Goal: Task Accomplishment & Management: Manage account settings

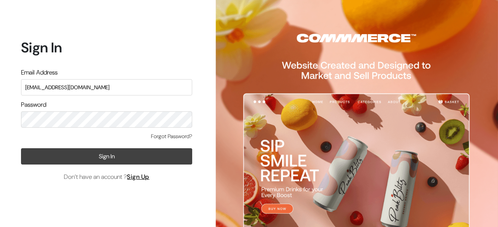
click at [137, 158] on button "Sign In" at bounding box center [106, 157] width 171 height 16
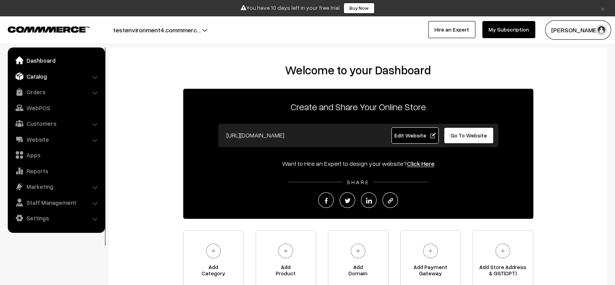
click at [56, 77] on link "Catalog" at bounding box center [56, 76] width 93 height 14
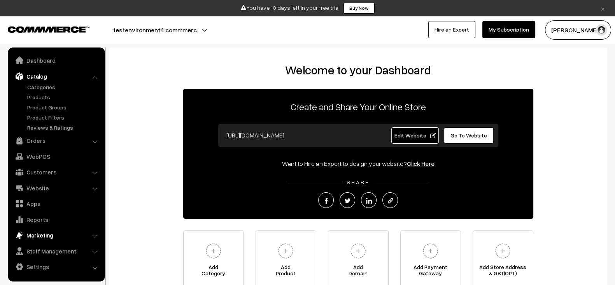
click at [47, 235] on link "Marketing" at bounding box center [56, 235] width 93 height 14
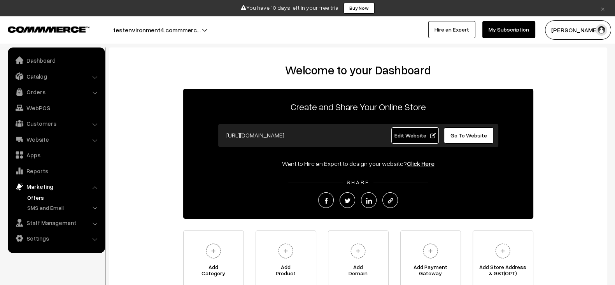
click at [42, 199] on link "Offers" at bounding box center [63, 197] width 77 height 8
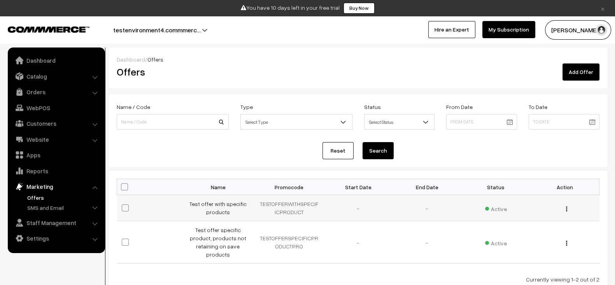
click at [292, 201] on td "TESTOFFERWITHSPECIFICPRODUCT" at bounding box center [289, 208] width 69 height 26
copy td "TESTOFFERWITHSPECIFICPRODUCT"
click at [596, 75] on link "Add Offer" at bounding box center [580, 71] width 37 height 17
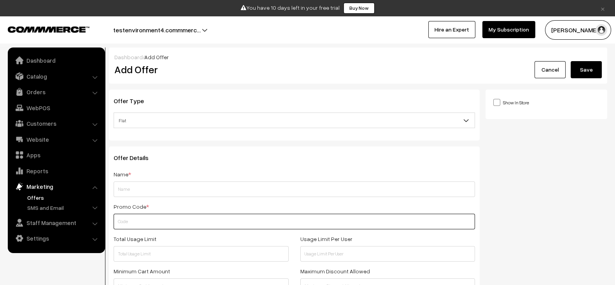
click at [149, 218] on input "text" at bounding box center [294, 221] width 361 height 16
paste input "TESTOFFERWITHSPECIFICPRODUCT"
type input "TESTOFFERWITHSPECIFICPRODUCT"
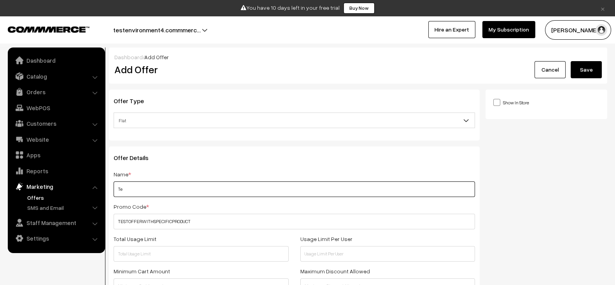
type input "T"
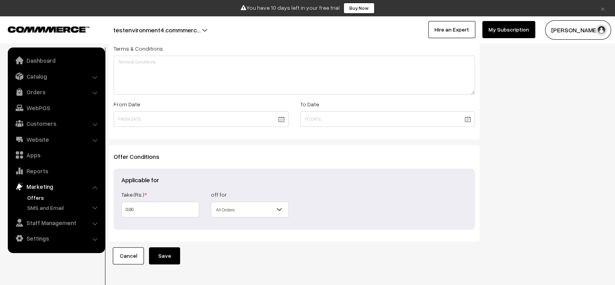
scroll to position [285, 0]
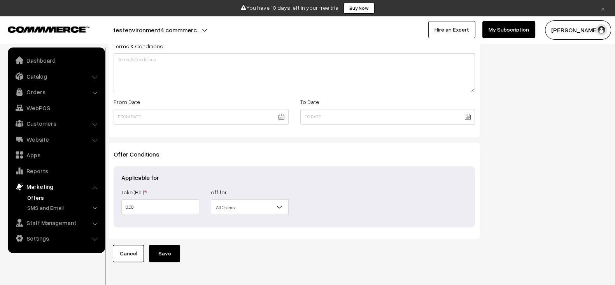
type input "Test offer with specific product 2"
click at [256, 208] on span "All Orders" at bounding box center [249, 207] width 77 height 14
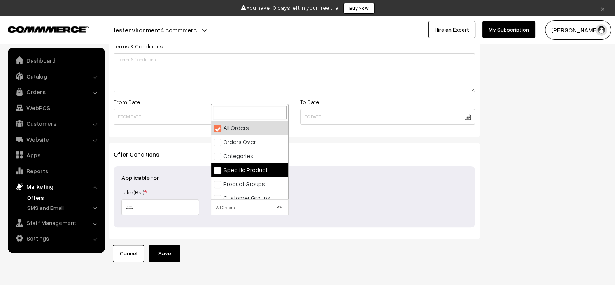
select select "4"
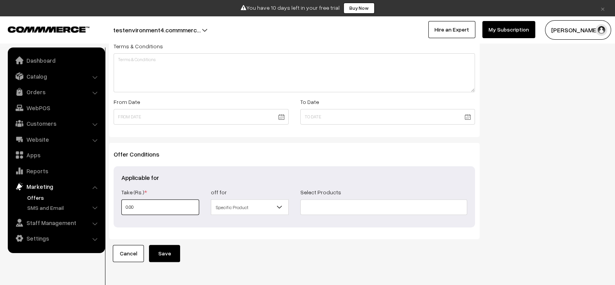
click at [155, 204] on input "0.00" at bounding box center [160, 207] width 78 height 16
drag, startPoint x: 155, startPoint y: 204, endPoint x: 119, endPoint y: 208, distance: 36.8
click at [119, 208] on div "Take (Rs.) * 0.00" at bounding box center [159, 201] width 89 height 28
type input "1"
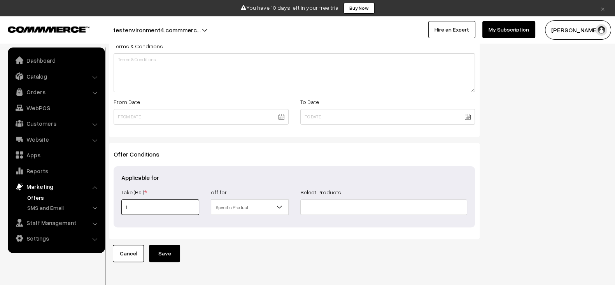
type input "10"
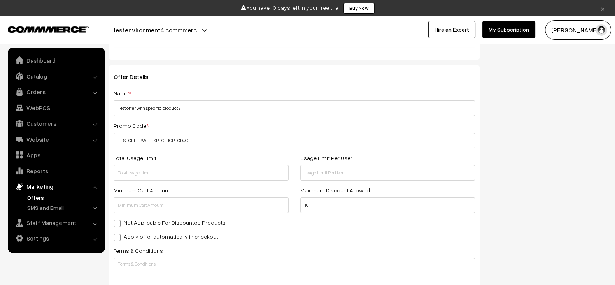
scroll to position [0, 0]
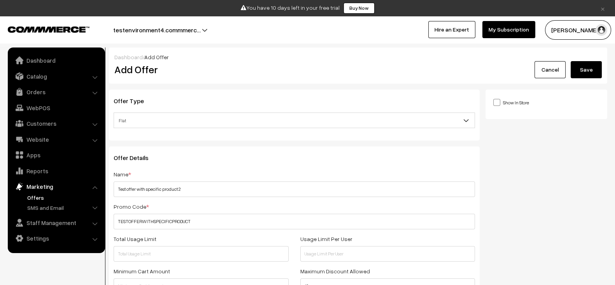
type input "10"
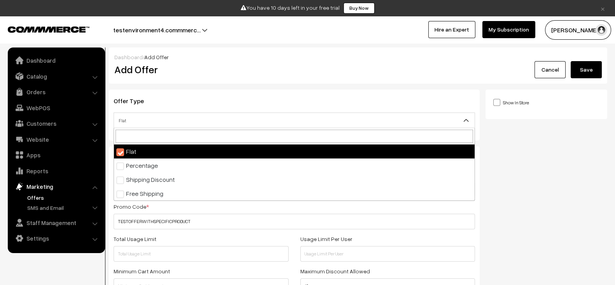
click at [200, 117] on span "Flat" at bounding box center [294, 121] width 360 height 14
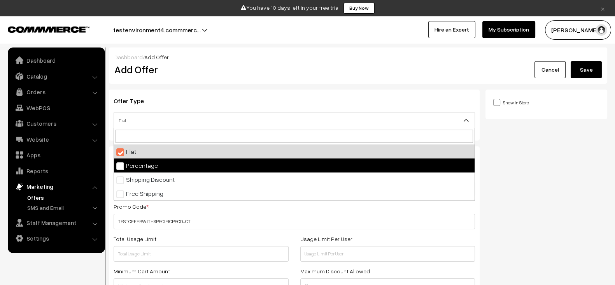
select select "2"
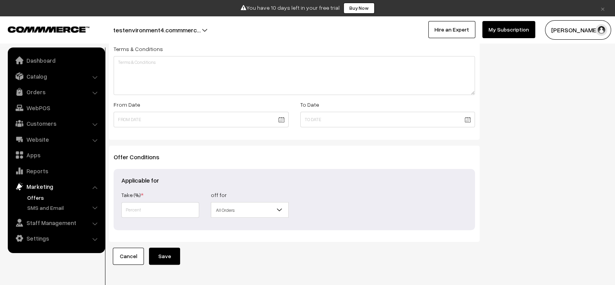
scroll to position [305, 0]
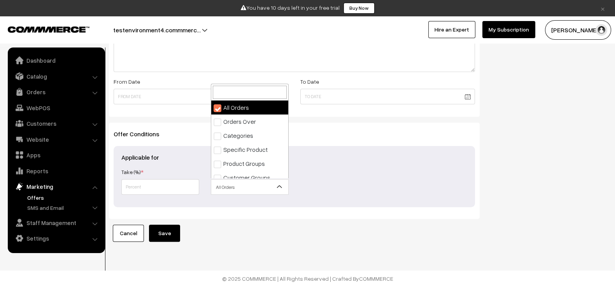
click at [239, 187] on span "All Orders" at bounding box center [249, 187] width 77 height 14
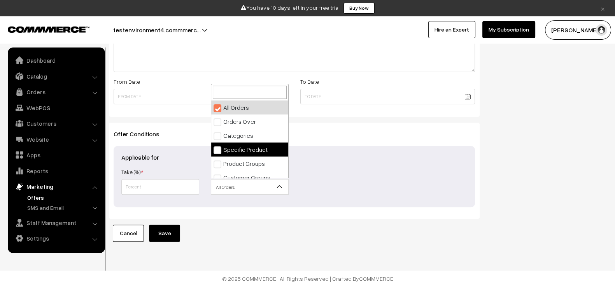
select select "4"
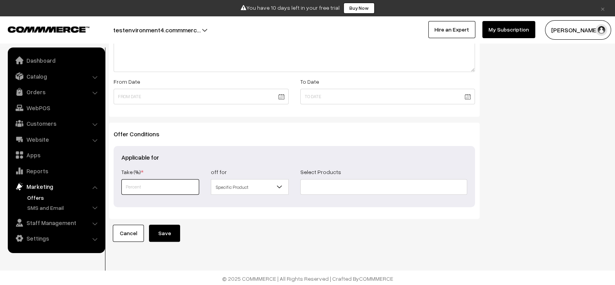
click at [138, 191] on input "text" at bounding box center [160, 187] width 78 height 16
type input "10"
click at [350, 179] on input at bounding box center [383, 187] width 167 height 16
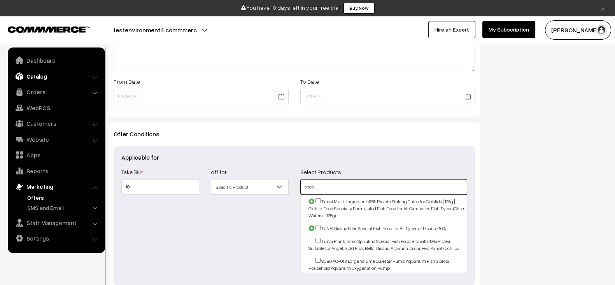
type input "spec"
click at [63, 80] on link "Catalog" at bounding box center [56, 76] width 93 height 14
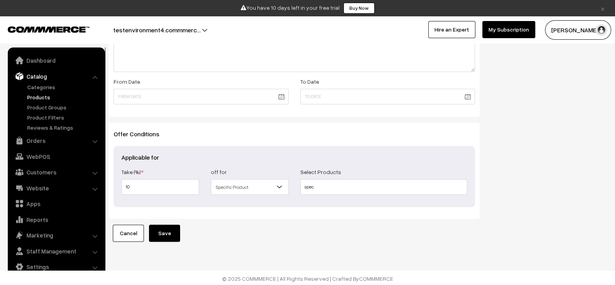
click at [28, 96] on link "Products" at bounding box center [63, 97] width 77 height 8
click at [339, 180] on input "spec" at bounding box center [383, 187] width 167 height 16
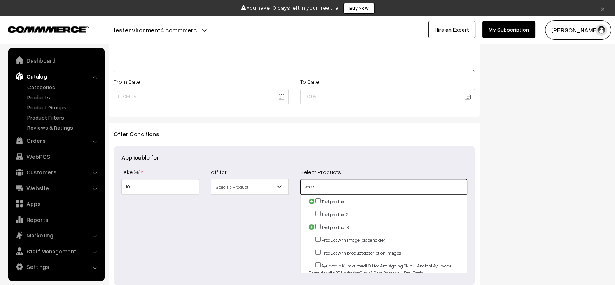
click at [339, 180] on input "spec" at bounding box center [383, 187] width 167 height 16
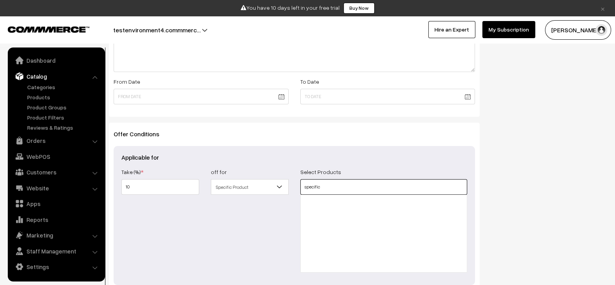
type input "specific"
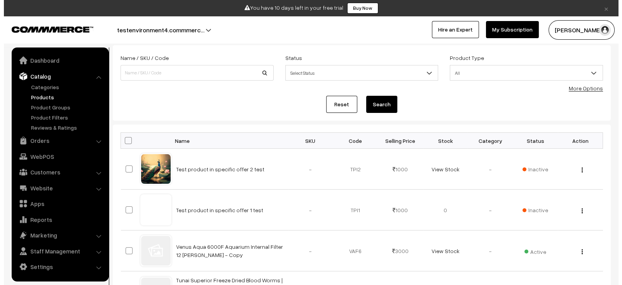
scroll to position [49, 0]
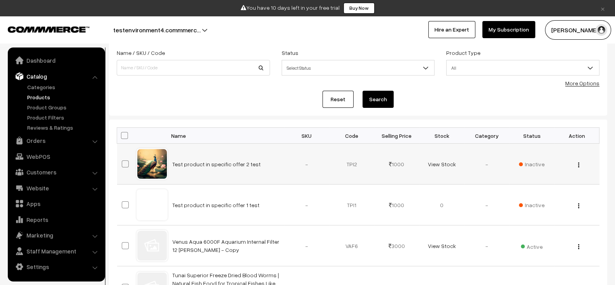
click at [261, 164] on td "Test product in specific offer 2 test" at bounding box center [226, 163] width 117 height 41
click at [529, 166] on span "Inactive" at bounding box center [532, 164] width 26 height 8
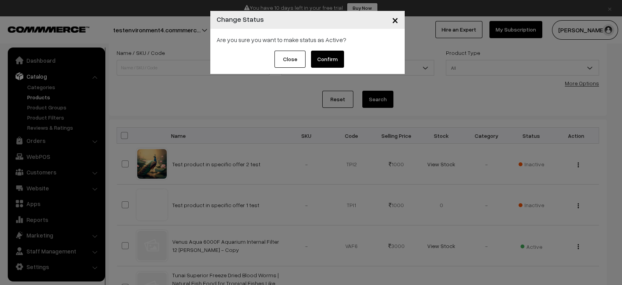
click at [327, 52] on button "Confirm" at bounding box center [327, 59] width 33 height 17
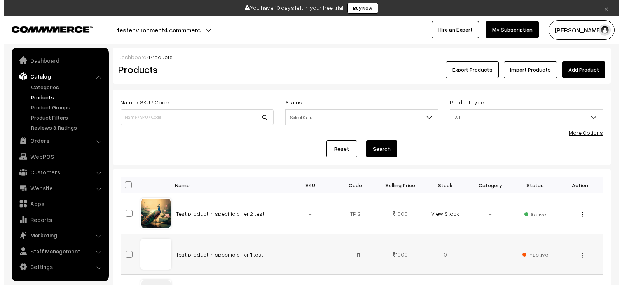
scroll to position [49, 0]
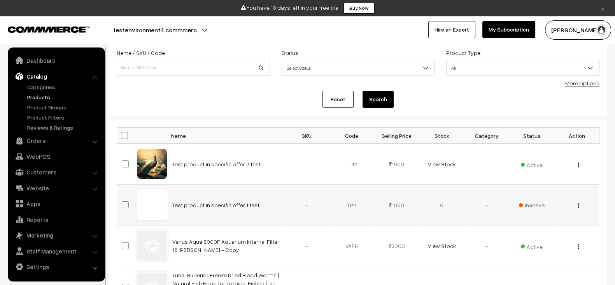
click at [535, 201] on span "Inactive" at bounding box center [532, 205] width 26 height 8
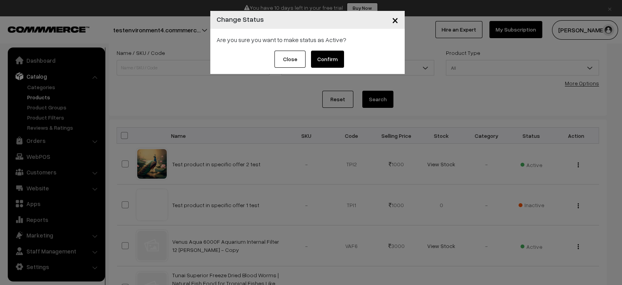
click at [338, 60] on button "Confirm" at bounding box center [327, 59] width 33 height 17
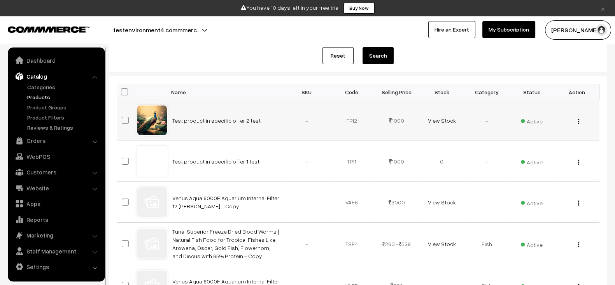
scroll to position [94, 0]
click at [127, 117] on span at bounding box center [125, 119] width 7 height 7
click at [123, 117] on input "checkbox" at bounding box center [120, 114] width 5 height 5
checkbox input "true"
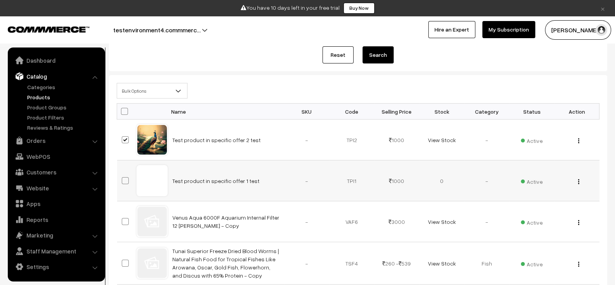
click at [123, 180] on span at bounding box center [125, 180] width 7 height 7
click at [123, 178] on input "checkbox" at bounding box center [120, 175] width 5 height 5
checkbox input "true"
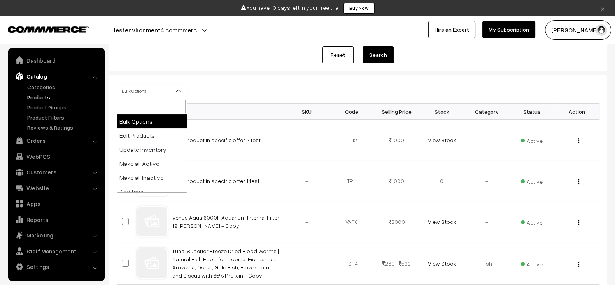
click at [181, 94] on span at bounding box center [182, 92] width 8 height 19
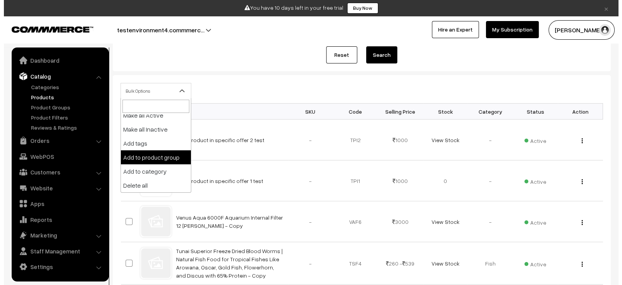
scroll to position [48, 0]
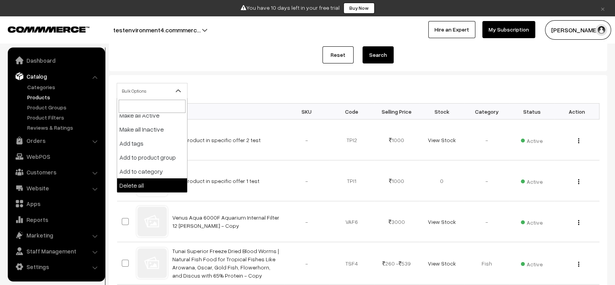
select select "delete"
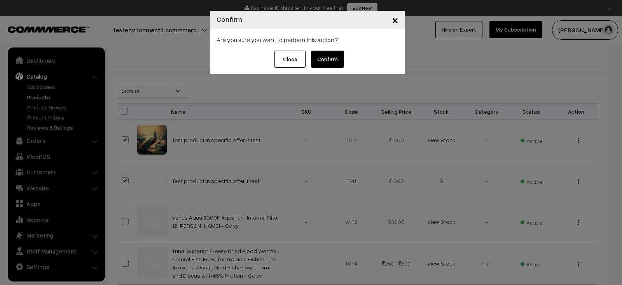
click at [336, 58] on button "Confirm" at bounding box center [327, 59] width 33 height 17
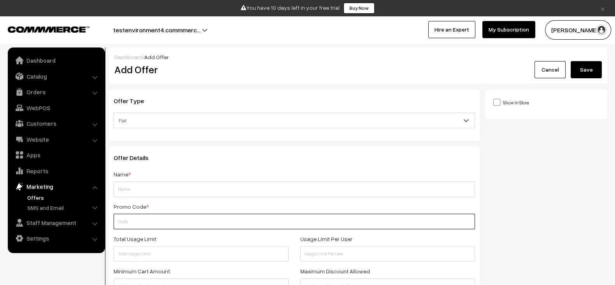
paste input "TESTOFFERWITHSPECIFICPRODUCT"
click at [144, 223] on input "TESTOFFERWITHSPECIFICPRODUCT" at bounding box center [294, 221] width 361 height 16
type input "TESTOFFERWITHSPECIFICPRODUCT"
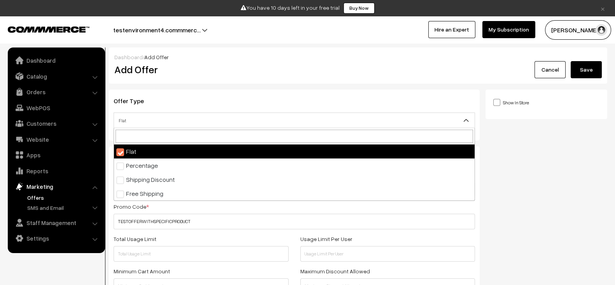
click at [213, 121] on span "Flat" at bounding box center [294, 121] width 360 height 14
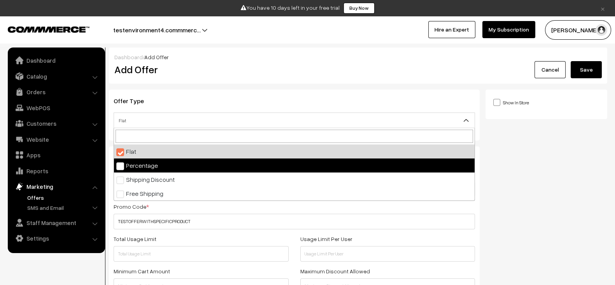
select select "2"
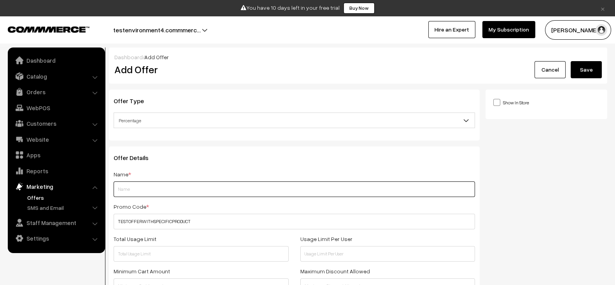
click at [194, 193] on input "text" at bounding box center [294, 189] width 361 height 16
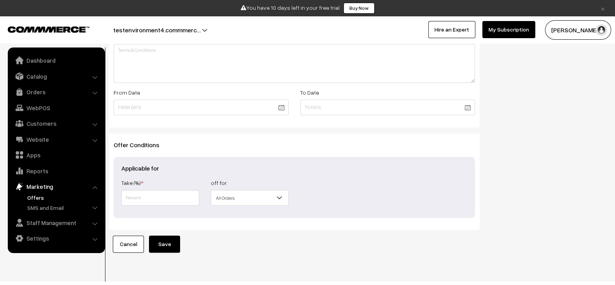
scroll to position [305, 0]
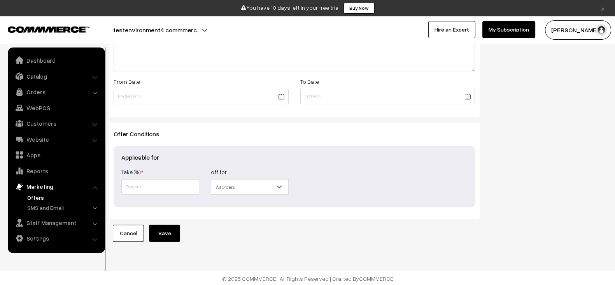
type input "Test offer with specific products 2"
click at [182, 183] on input "text" at bounding box center [160, 187] width 78 height 16
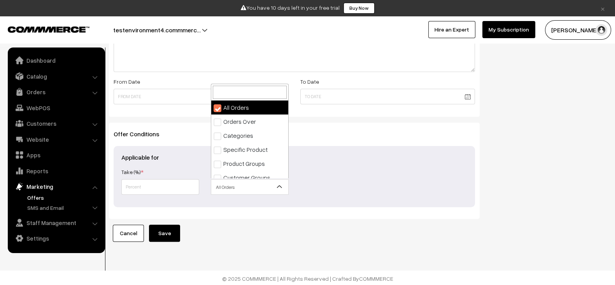
click at [228, 183] on span "All Orders" at bounding box center [249, 187] width 77 height 14
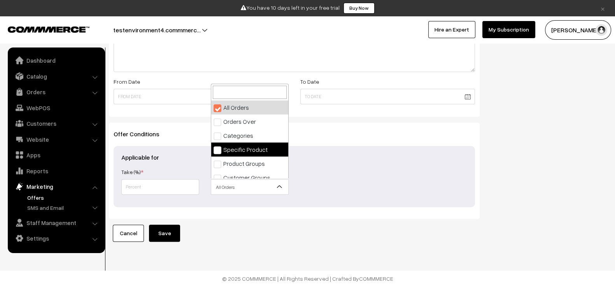
select select "4"
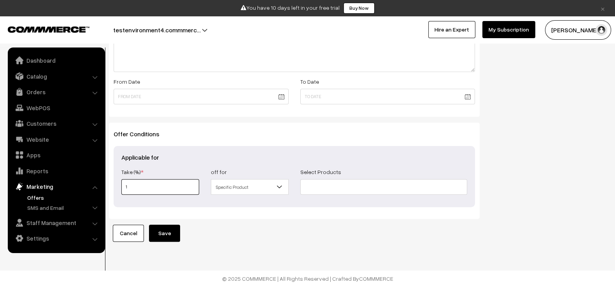
click at [146, 189] on input "1" at bounding box center [160, 187] width 78 height 16
type input "10"
click at [334, 187] on input at bounding box center [383, 187] width 167 height 16
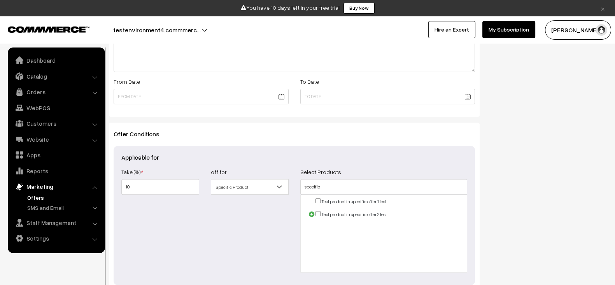
click at [315, 199] on li "Test product in specific offer 1 test" at bounding box center [387, 201] width 159 height 7
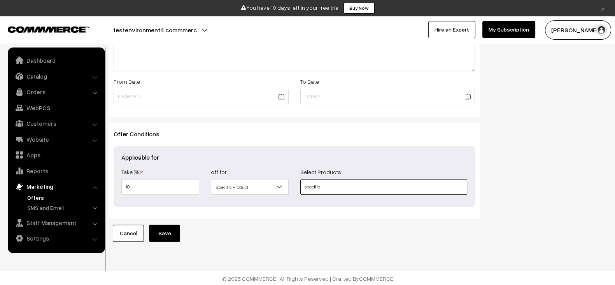
click at [326, 189] on input "specific" at bounding box center [383, 187] width 167 height 16
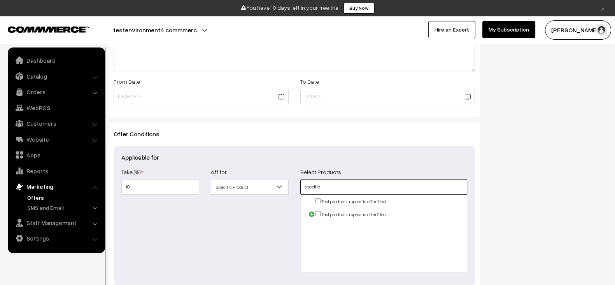
type input "specific"
click at [319, 199] on input "checkbox" at bounding box center [317, 200] width 5 height 5
checkbox input "true"
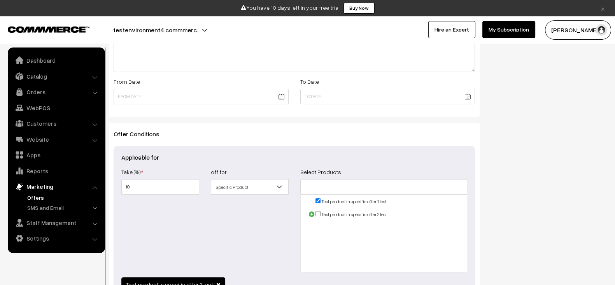
click at [319, 211] on input "checkbox" at bounding box center [317, 213] width 5 height 5
checkbox input "true"
click at [502, 232] on div "Show In Store Publish Date" at bounding box center [549, 59] width 128 height 551
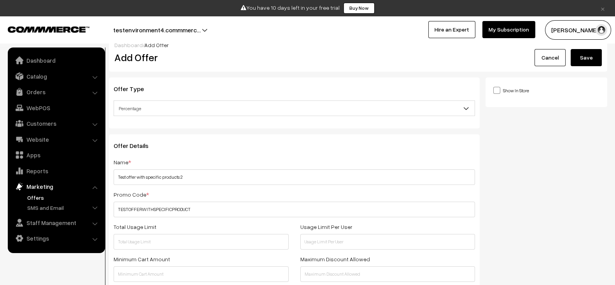
scroll to position [0, 0]
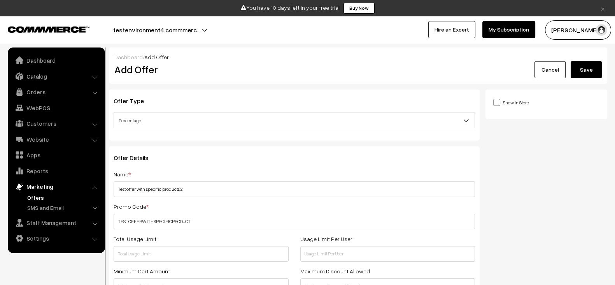
click at [588, 77] on button "Save" at bounding box center [585, 69] width 31 height 17
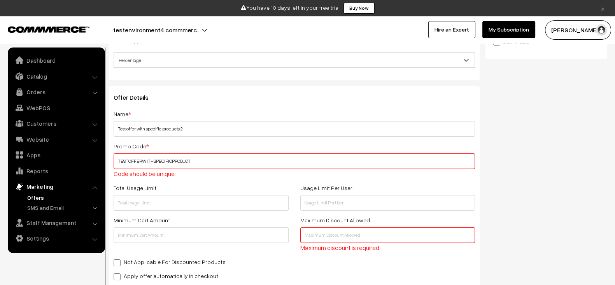
scroll to position [60, 0]
click at [255, 176] on div "Promo Code * TESTOFFERWITHSPECIFICPRODUCT Code should be unique." at bounding box center [294, 159] width 361 height 37
click at [329, 236] on input "text" at bounding box center [387, 235] width 175 height 16
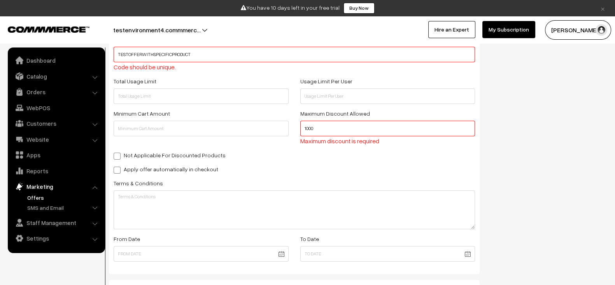
scroll to position [168, 0]
type input "1000"
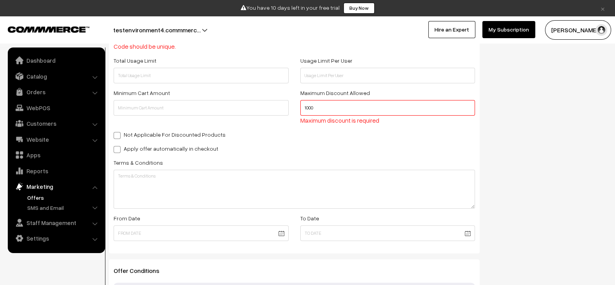
scroll to position [340, 0]
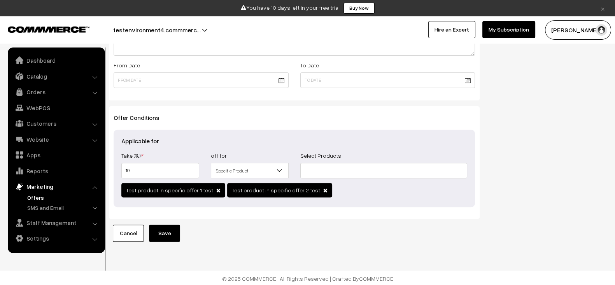
click at [159, 231] on button "Save" at bounding box center [164, 232] width 31 height 17
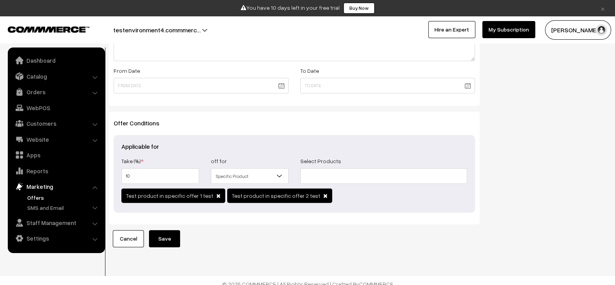
scroll to position [331, 0]
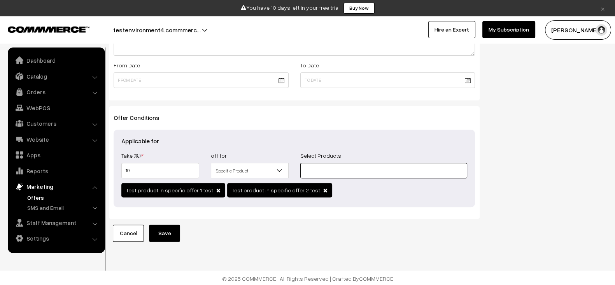
click at [344, 169] on input at bounding box center [383, 171] width 167 height 16
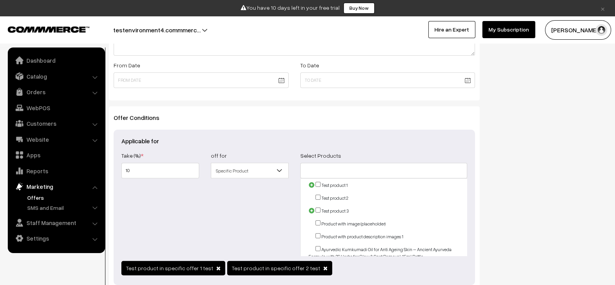
click at [248, 198] on div "off for All Orders Orders Over Categories Specific Product Product Groups Custo…" at bounding box center [249, 202] width 89 height 105
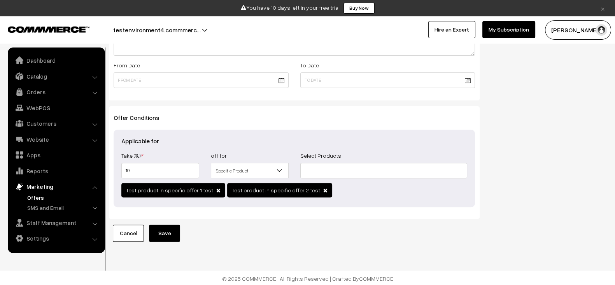
click at [323, 191] on span at bounding box center [325, 189] width 4 height 5
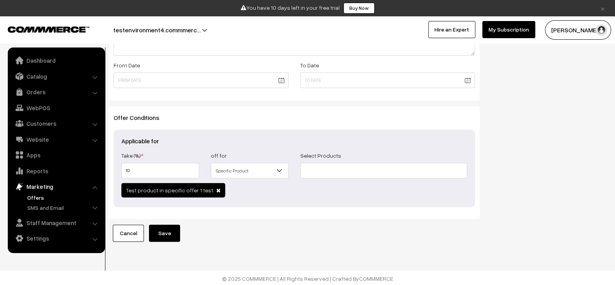
click at [216, 188] on span at bounding box center [218, 189] width 4 height 5
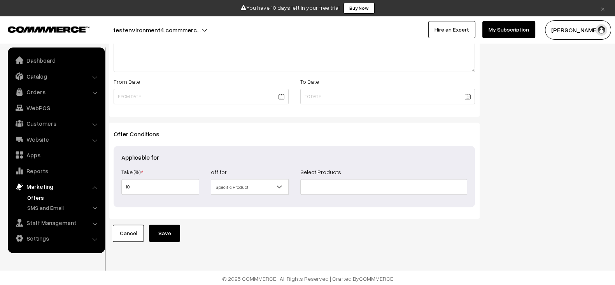
click at [166, 228] on button "Save" at bounding box center [164, 232] width 31 height 17
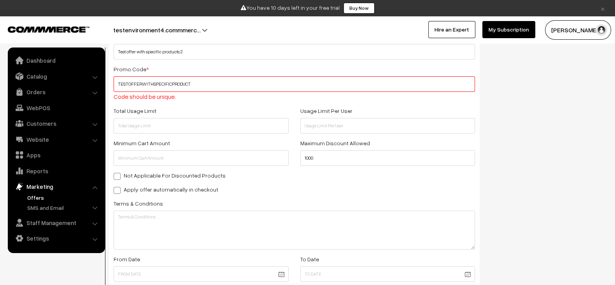
scroll to position [131, 0]
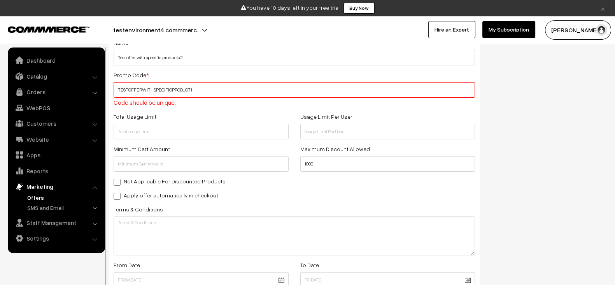
click at [226, 88] on input "TESTOFFERWITHSPECIFICPRODUCT1" at bounding box center [294, 90] width 361 height 16
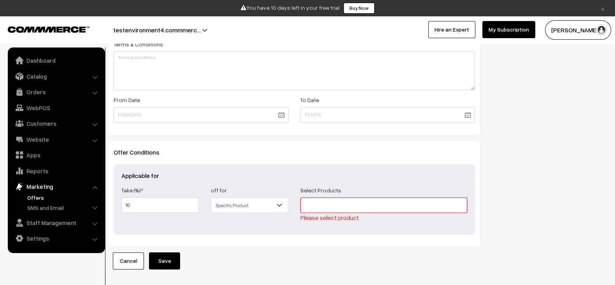
scroll to position [324, 0]
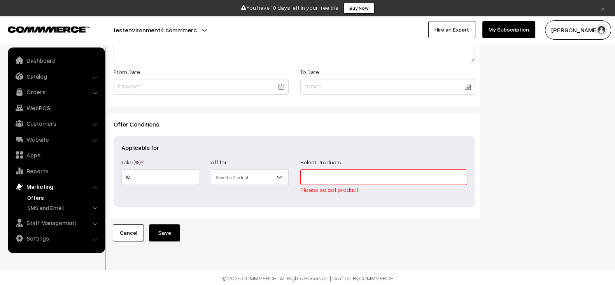
type input "TESTOFFERWITHSPECIFICPRODUCT1"
click at [332, 175] on input at bounding box center [383, 177] width 167 height 16
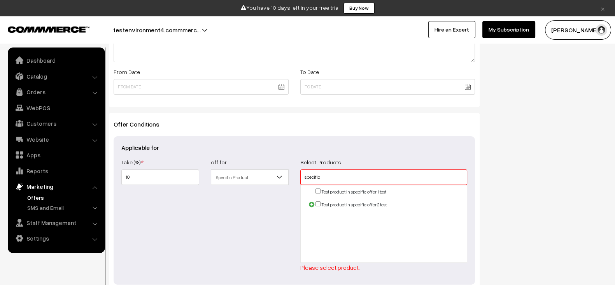
type input "specific"
click at [317, 188] on input "checkbox" at bounding box center [317, 190] width 5 height 5
checkbox input "true"
click at [318, 201] on input "checkbox" at bounding box center [317, 203] width 5 height 5
checkbox input "true"
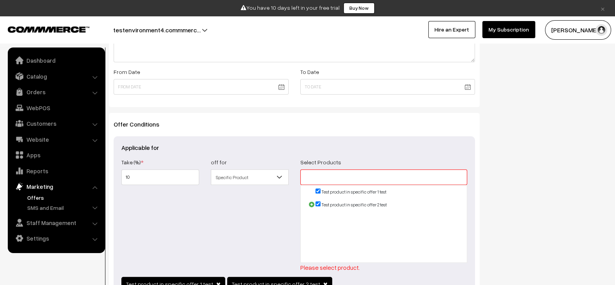
click at [242, 233] on div "off for All Orders Orders Over Categories Specific Product Product Groups Custo…" at bounding box center [249, 214] width 89 height 115
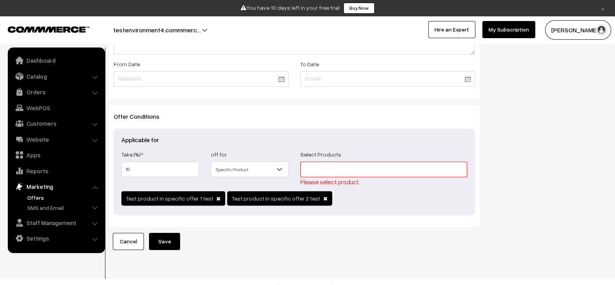
scroll to position [340, 0]
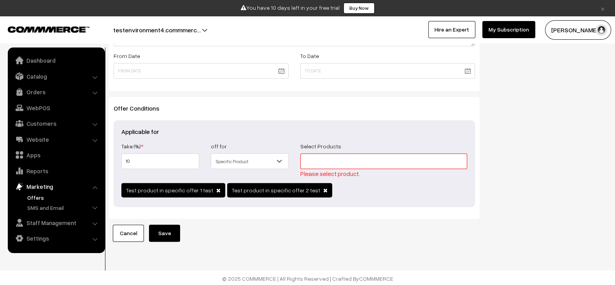
click at [166, 233] on button "Save" at bounding box center [164, 232] width 31 height 17
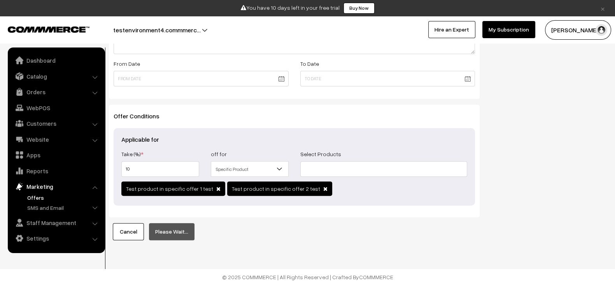
scroll to position [322, 0]
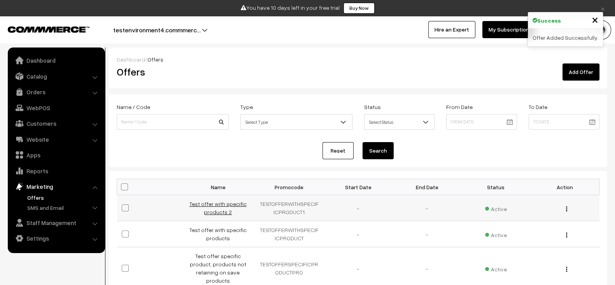
click at [215, 200] on link "Test offer with specific products 2" at bounding box center [217, 207] width 57 height 15
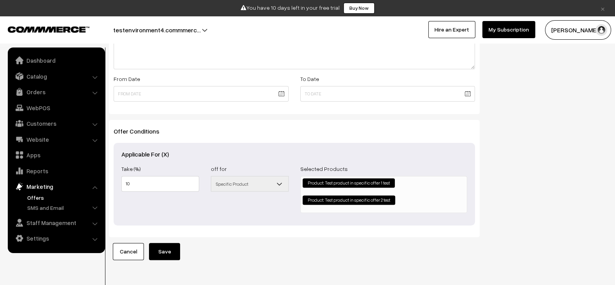
scroll to position [334, 0]
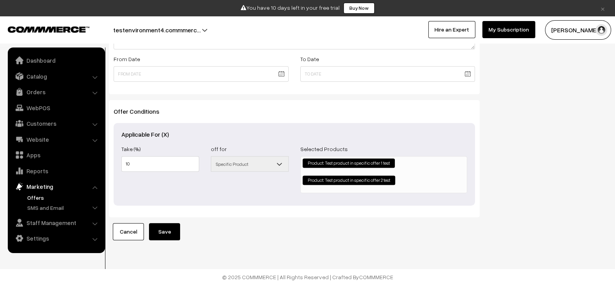
click at [391, 158] on li "Product: Test product in specific offer 1 test" at bounding box center [349, 162] width 92 height 9
click at [407, 160] on ul "Product: Test product in specific offer 1 test × Product: Test product in speci…" at bounding box center [384, 173] width 166 height 34
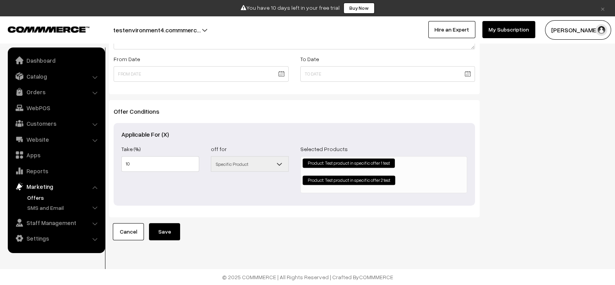
click at [407, 160] on ul "Product: Test product in specific offer 1 test × Product: Test product in speci…" at bounding box center [384, 173] width 166 height 34
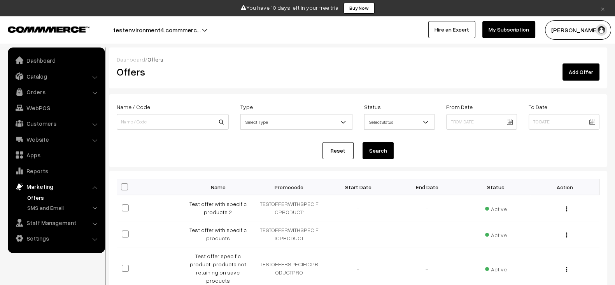
click at [585, 72] on link "Add Offer" at bounding box center [580, 71] width 37 height 17
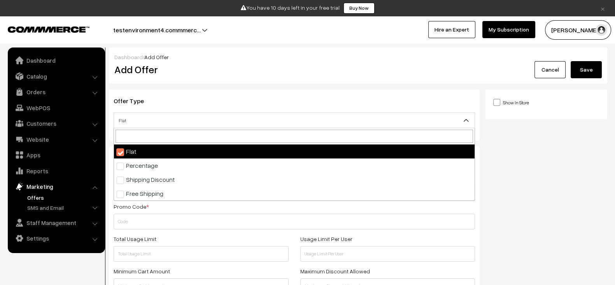
click at [273, 121] on span "Flat" at bounding box center [294, 121] width 360 height 14
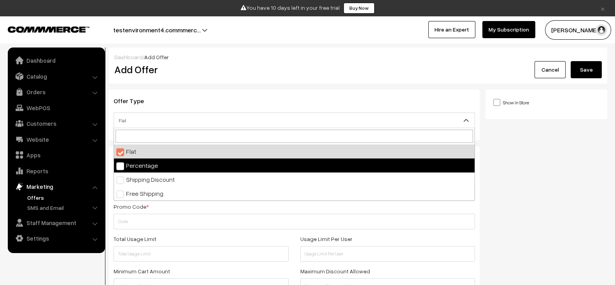
select select "2"
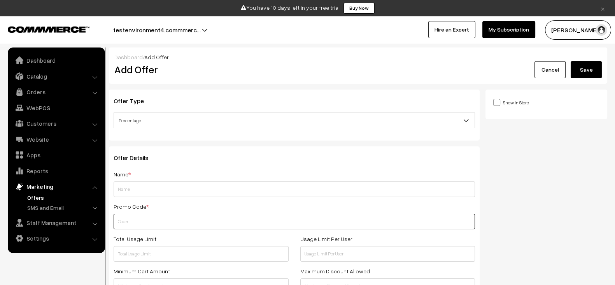
click at [173, 224] on input "text" at bounding box center [294, 221] width 361 height 16
paste input "TESTOFFERWITHSPECIFICPRODUCT"
type input "TESTOFFERWITHSPECIFICPRODUCT2"
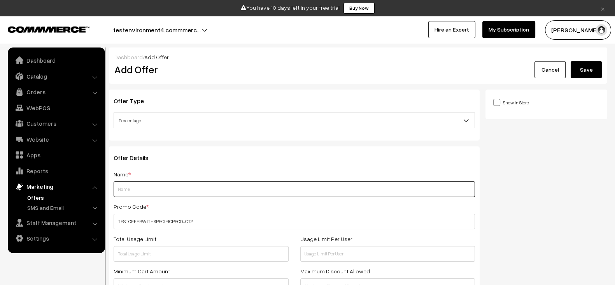
click at [173, 187] on input "text" at bounding box center [294, 189] width 361 height 16
paste input "TESTOFFERWITHSPECIFICPRODUCT"
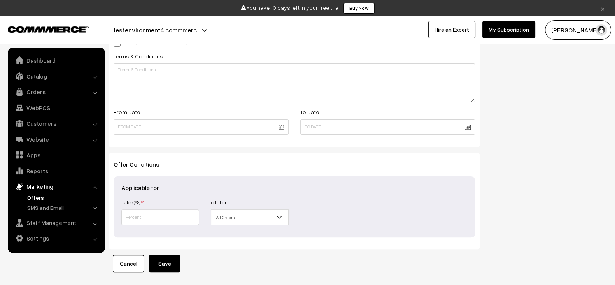
scroll to position [305, 0]
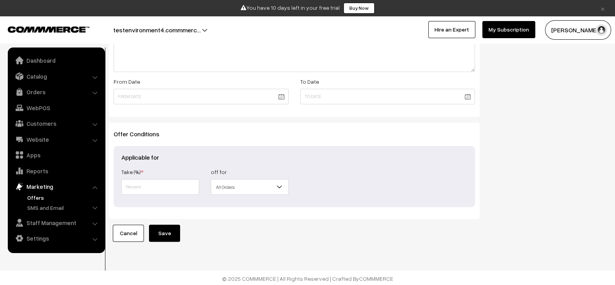
type input "TESTOFFERWITHSPECIFICPRODUCT2"
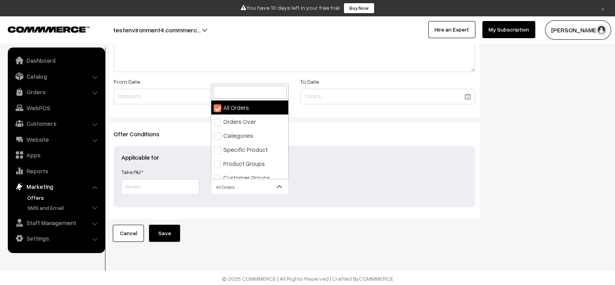
click at [253, 187] on span "All Orders" at bounding box center [249, 187] width 77 height 14
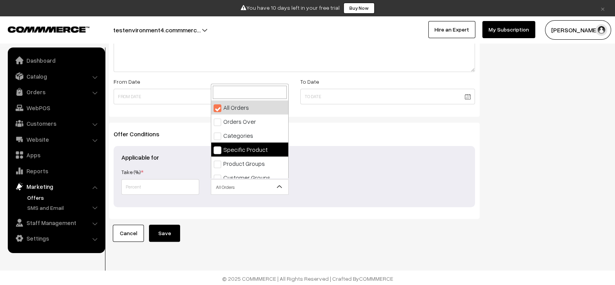
select select "4"
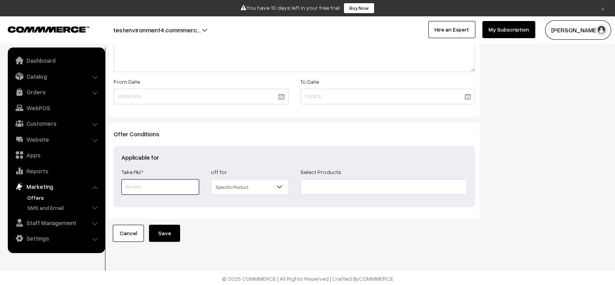
click at [168, 189] on input "text" at bounding box center [160, 187] width 78 height 16
type input "10"
click at [336, 191] on input at bounding box center [383, 187] width 167 height 16
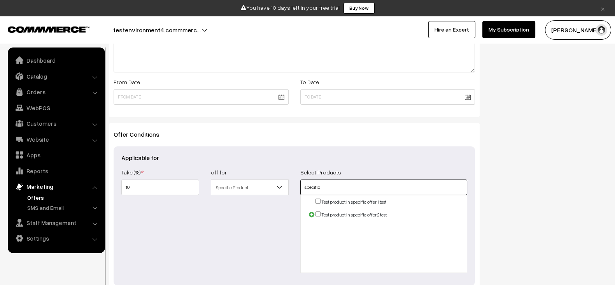
type input "specific"
click at [313, 213] on span at bounding box center [311, 214] width 6 height 6
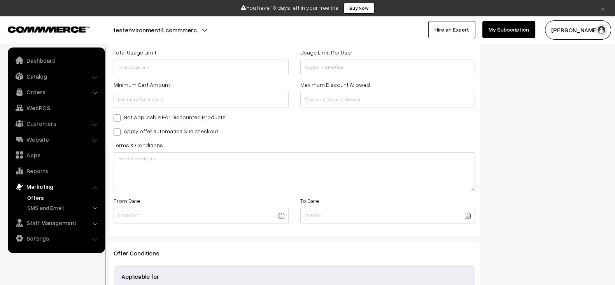
scroll to position [0, 0]
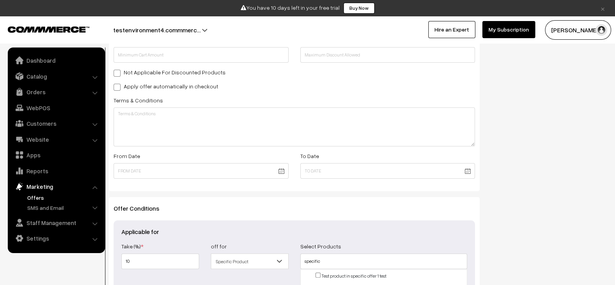
click at [369, 209] on h3 "Offer Conditions" at bounding box center [294, 208] width 361 height 7
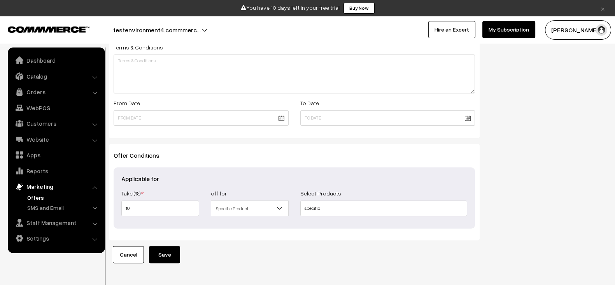
scroll to position [287, 0]
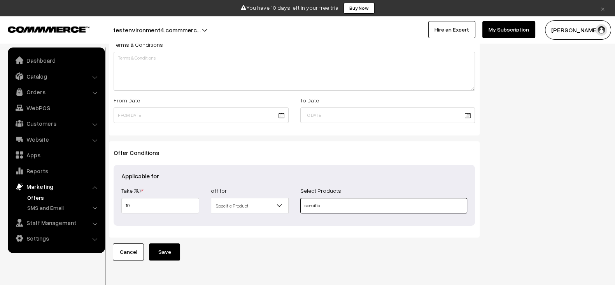
drag, startPoint x: 360, startPoint y: 207, endPoint x: 289, endPoint y: 213, distance: 70.7
click at [289, 213] on div "Take (Rs.) * 0.00 Take (%) * 10 off for All Orders Orders Over Categories Speci…" at bounding box center [293, 201] width 357 height 32
click at [166, 259] on div "Dashboard / Add Offer Add Offer Cancel Save Offer Type Flat Percentage Shipping…" at bounding box center [307, 9] width 615 height 591
click at [171, 250] on button "Save" at bounding box center [164, 251] width 31 height 17
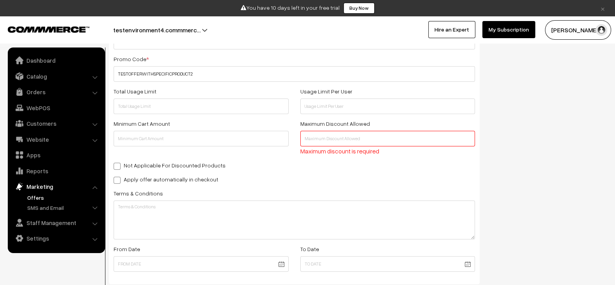
scroll to position [147, 0]
click at [351, 145] on input "text" at bounding box center [387, 139] width 175 height 16
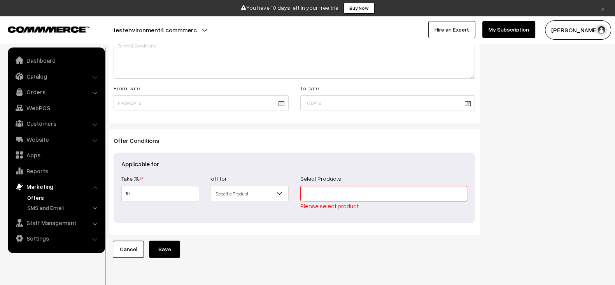
scroll to position [324, 0]
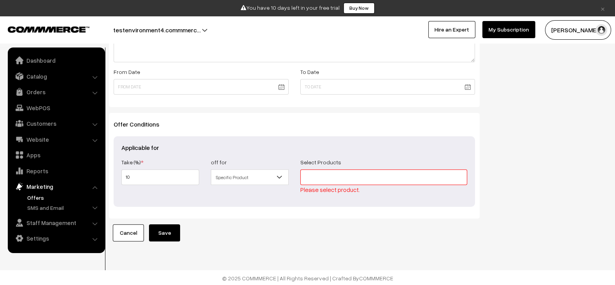
type input "500"
click at [353, 175] on input at bounding box center [383, 177] width 167 height 16
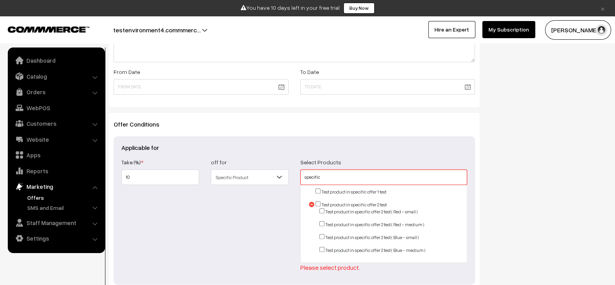
type input "specific"
click at [317, 189] on input "checkbox" at bounding box center [317, 190] width 5 height 5
checkbox input "true"
click at [317, 203] on input "checkbox" at bounding box center [317, 203] width 5 height 5
checkbox input "true"
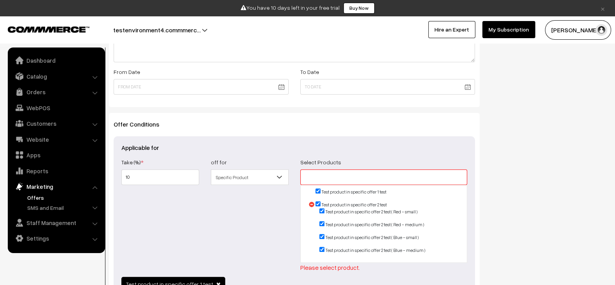
checkbox input "true"
click at [271, 237] on div "off for All Orders Orders Over Categories Specific Product Product Groups Custo…" at bounding box center [249, 214] width 89 height 115
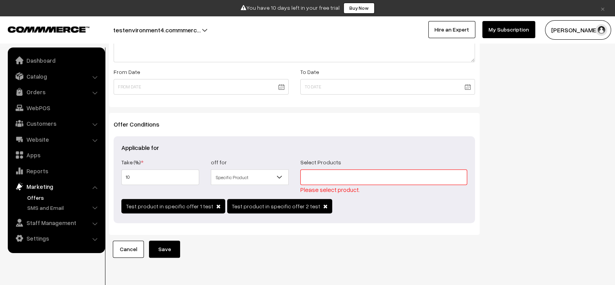
click at [159, 245] on button "Save" at bounding box center [164, 248] width 31 height 17
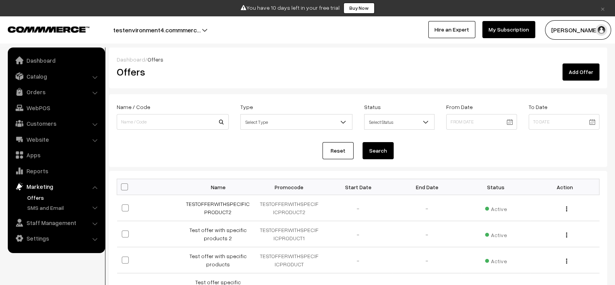
scroll to position [18, 0]
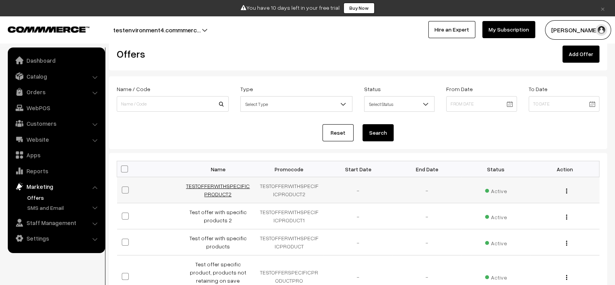
click at [234, 188] on link "TESTOFFERWITHSPECIFICPRODUCT2" at bounding box center [218, 189] width 64 height 15
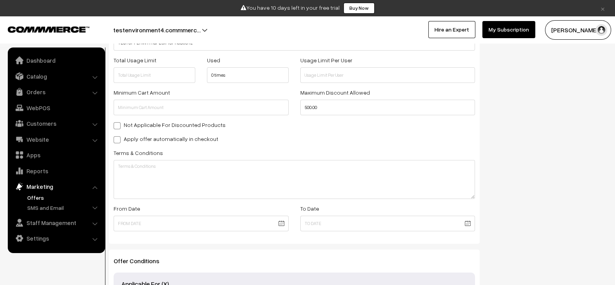
scroll to position [182, 0]
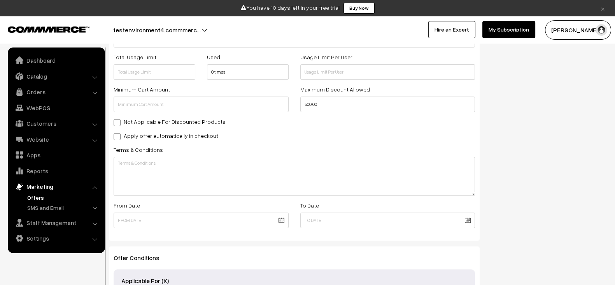
click at [186, 133] on label "Apply offer automatically in checkout" at bounding box center [166, 135] width 105 height 8
click at [119, 133] on input "Apply offer automatically in checkout" at bounding box center [116, 135] width 5 height 5
checkbox input "true"
click at [149, 72] on input "text" at bounding box center [155, 72] width 82 height 16
type input "100"
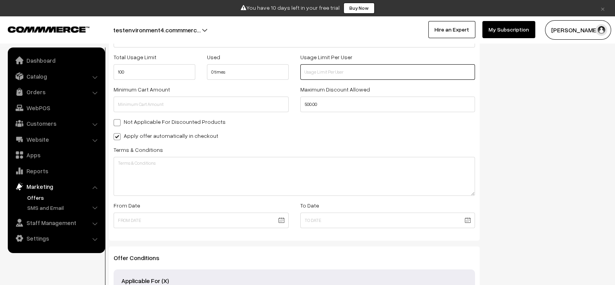
click at [333, 66] on input "text" at bounding box center [387, 72] width 175 height 16
type input "1"
click at [219, 104] on input "text" at bounding box center [201, 104] width 175 height 16
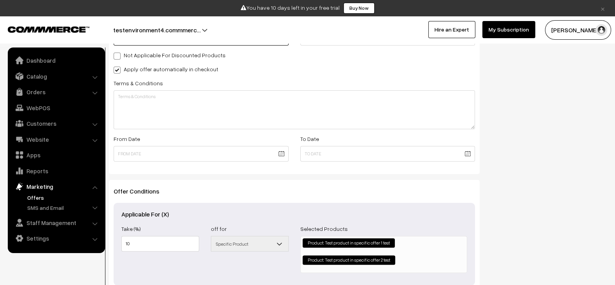
scroll to position [249, 0]
type input "500"
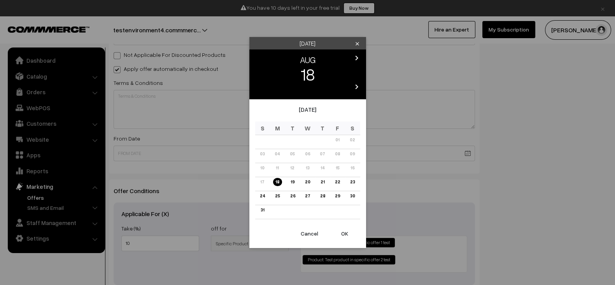
click at [245, 153] on body "Thank you for showing interest. Our team will call you shortly. Close × You hav…" at bounding box center [307, 57] width 615 height 613
click at [277, 180] on link "18" at bounding box center [277, 182] width 9 height 8
click at [349, 234] on button "OK" at bounding box center [344, 233] width 31 height 17
type input "[DATE]"
click at [359, 151] on body "Thank you for showing interest. Our team will call you shortly. Close × You hav…" at bounding box center [307, 57] width 615 height 613
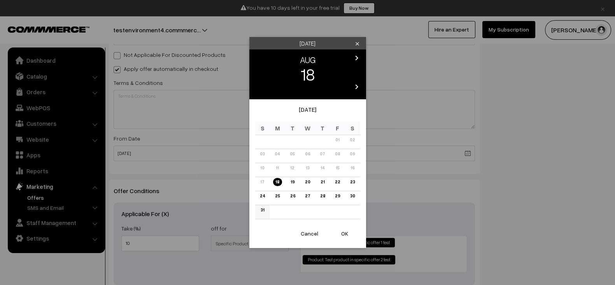
click at [262, 211] on link "31" at bounding box center [262, 210] width 8 height 8
click at [342, 232] on button "OK" at bounding box center [344, 233] width 31 height 17
type input "[DATE]"
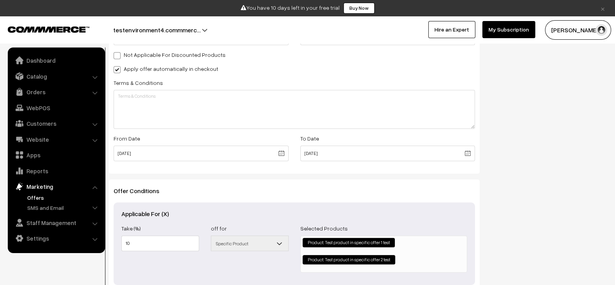
click at [424, 205] on div "Applicable For (X) Take (%) 10 off for All Orders Orders Over Categories Specif…" at bounding box center [294, 243] width 361 height 82
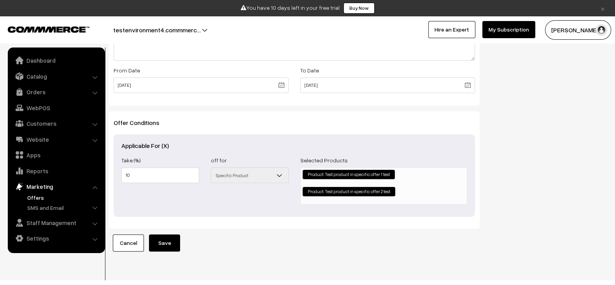
scroll to position [318, 0]
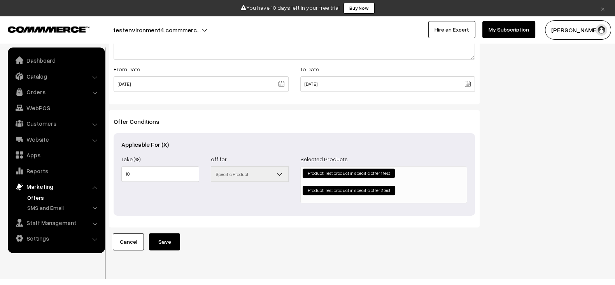
click at [230, 170] on span "Specific Product" at bounding box center [249, 174] width 77 height 14
click at [332, 171] on li "Product: Test product in specific offer 1 test" at bounding box center [349, 172] width 92 height 9
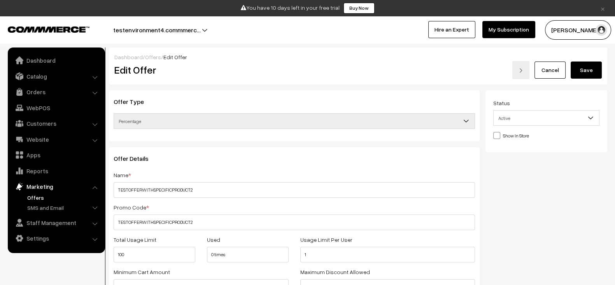
scroll to position [334, 0]
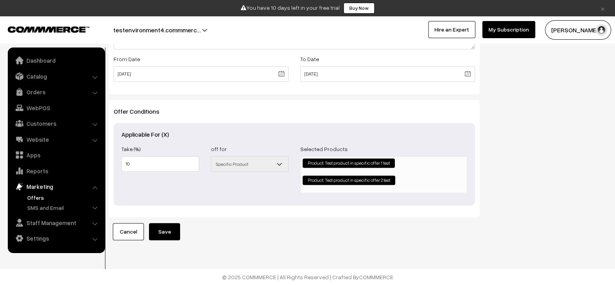
click at [163, 224] on button "Save" at bounding box center [164, 231] width 31 height 17
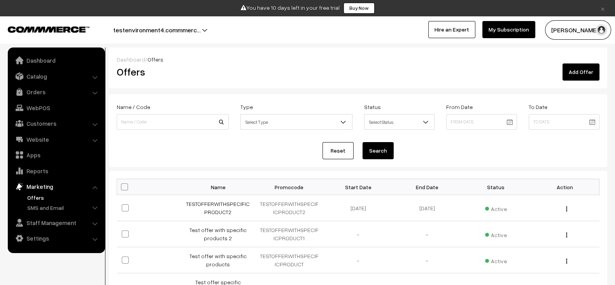
scroll to position [9, 0]
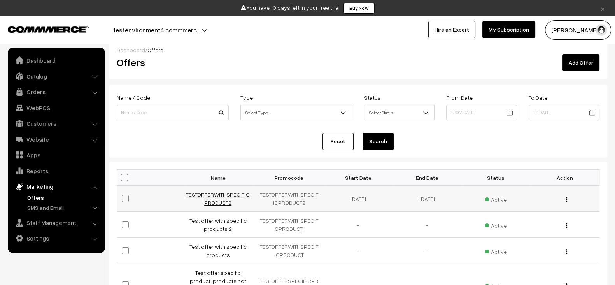
click at [220, 196] on link "TESTOFFERWITHSPECIFICPRODUCT2" at bounding box center [218, 198] width 64 height 15
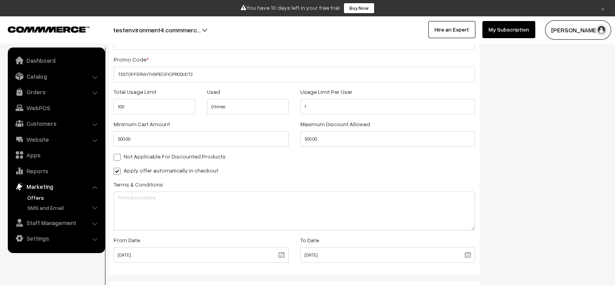
scroll to position [148, 0]
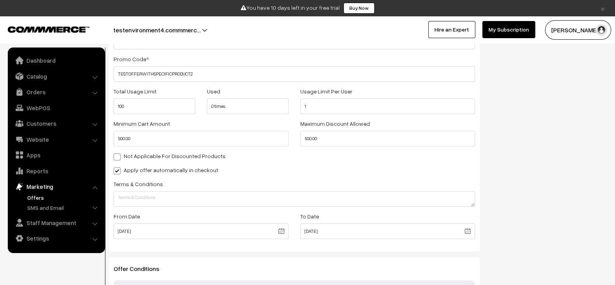
drag, startPoint x: 472, startPoint y: 226, endPoint x: 468, endPoint y: 199, distance: 27.4
click at [468, 199] on textarea at bounding box center [294, 199] width 361 height 16
click at [526, 192] on div "Status Active Inactive Active Show In Store Publish Date" at bounding box center [549, 169] width 128 height 455
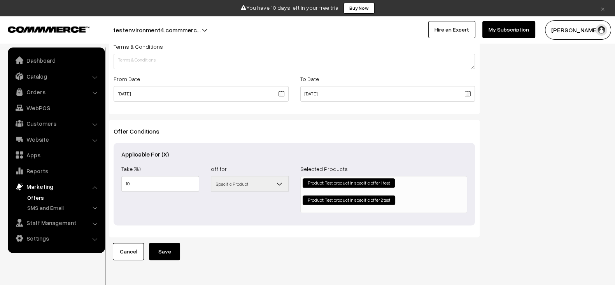
scroll to position [287, 0]
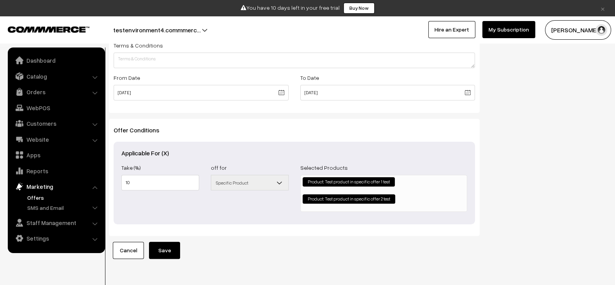
click at [166, 248] on button "Save" at bounding box center [164, 249] width 31 height 17
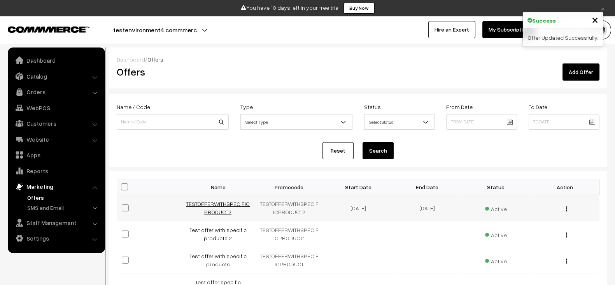
click at [217, 203] on link "TESTOFFERWITHSPECIFICPRODUCT2" at bounding box center [218, 207] width 64 height 15
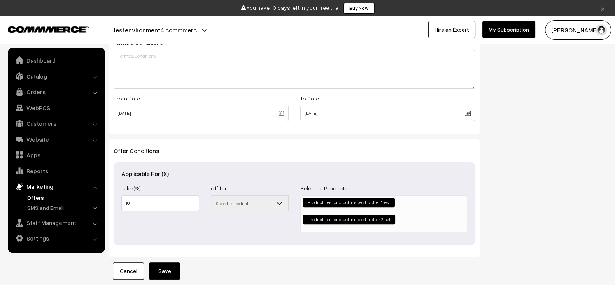
scroll to position [310, 0]
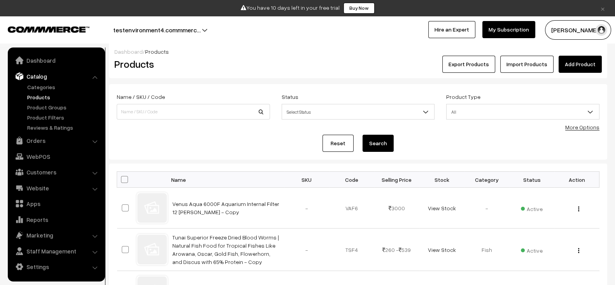
scroll to position [5, 0]
click at [332, 143] on link "Reset" at bounding box center [337, 143] width 31 height 17
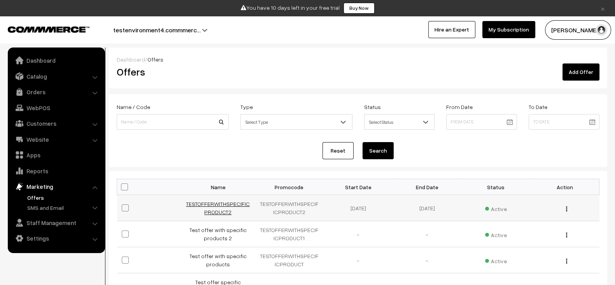
click at [227, 202] on link "TESTOFFERWITHSPECIFICPRODUCT2" at bounding box center [218, 207] width 64 height 15
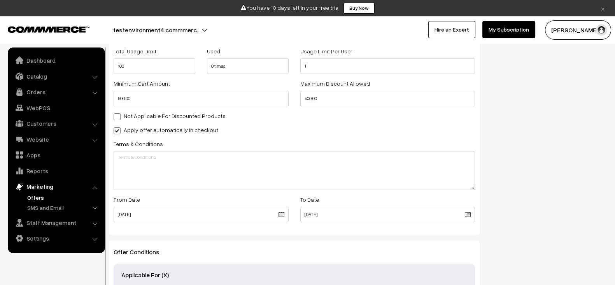
scroll to position [184, 0]
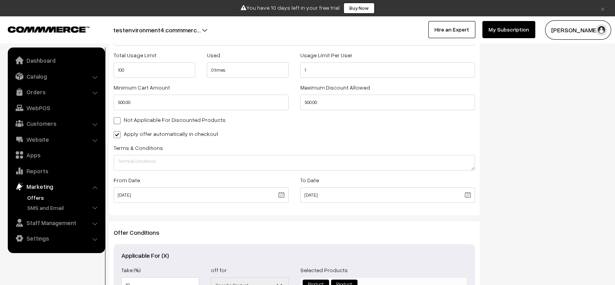
drag, startPoint x: 471, startPoint y: 189, endPoint x: 468, endPoint y: 162, distance: 27.4
click at [468, 162] on textarea at bounding box center [294, 163] width 361 height 16
click at [532, 153] on div "Status Active Inactive Active Show In Store Publish Date" at bounding box center [549, 125] width 128 height 438
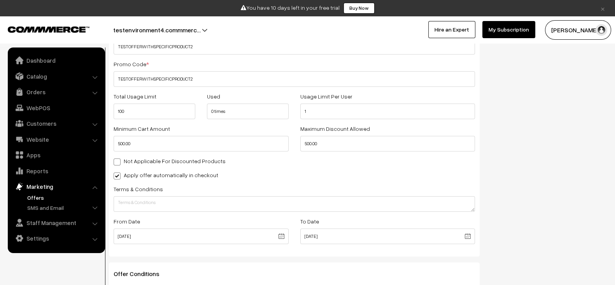
scroll to position [142, 0]
click at [325, 145] on input "500.00" at bounding box center [387, 144] width 175 height 16
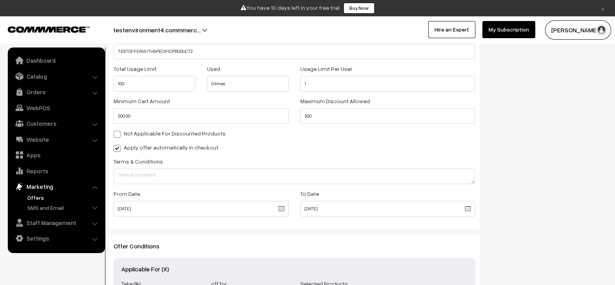
scroll to position [170, 0]
drag, startPoint x: 327, startPoint y: 114, endPoint x: 261, endPoint y: 119, distance: 66.3
click at [261, 119] on div "Minimum Cart Amount 500.00 Maximum Discount Allowed 500" at bounding box center [294, 112] width 373 height 32
type input "1000"
click at [215, 119] on input "500.00" at bounding box center [201, 116] width 175 height 16
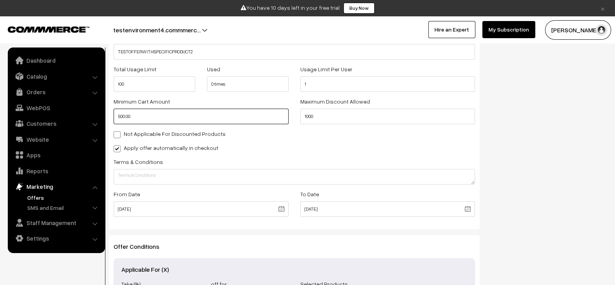
click at [215, 119] on input "500.00" at bounding box center [201, 116] width 175 height 16
paste input "10"
click at [215, 119] on input "1000" at bounding box center [201, 116] width 175 height 16
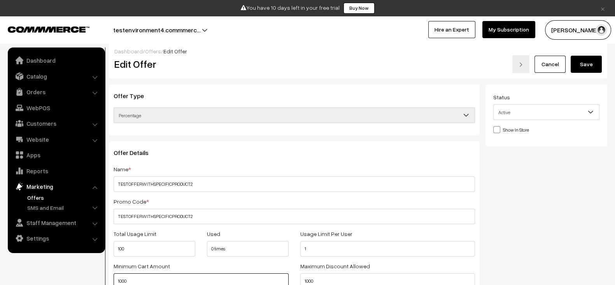
scroll to position [0, 0]
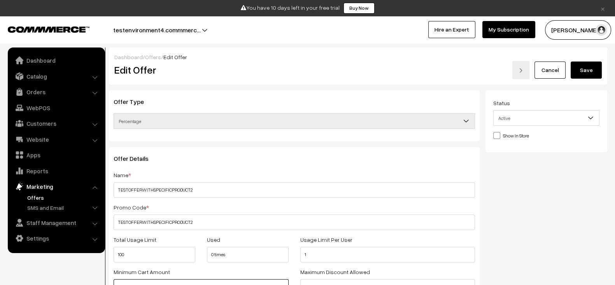
type input "1000"
click at [595, 63] on button "Save" at bounding box center [585, 69] width 31 height 17
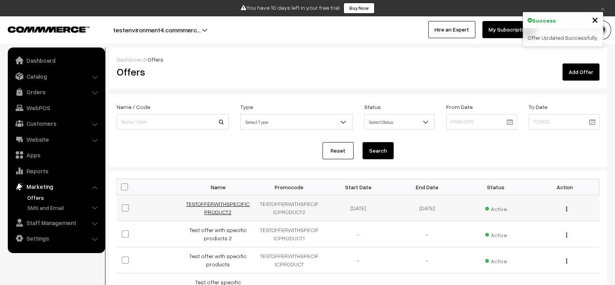
click at [238, 206] on link "TESTOFFERWITHSPECIFICPRODUCT2" at bounding box center [218, 207] width 64 height 15
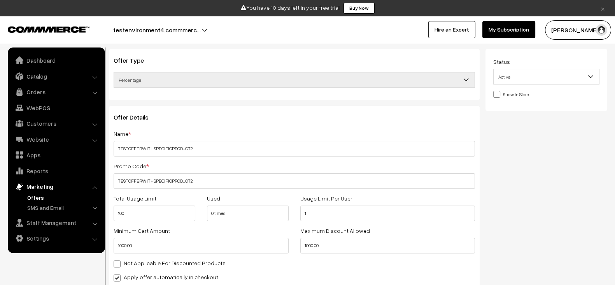
scroll to position [30, 0]
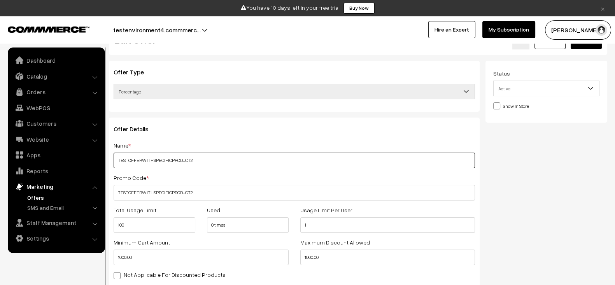
click at [232, 161] on input "TESTOFFERWITHSPECIFICPRODUCT2" at bounding box center [294, 160] width 361 height 16
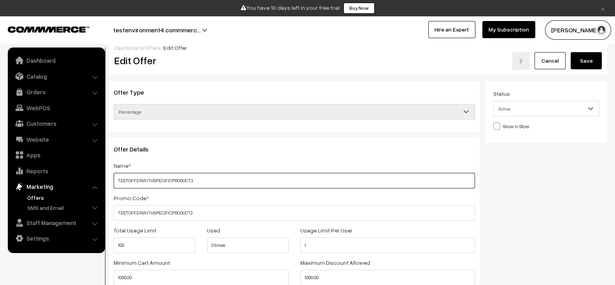
type input "TESTOFFERWITHSPECIFICPRODUCT3"
click at [590, 66] on button "Save" at bounding box center [585, 60] width 31 height 17
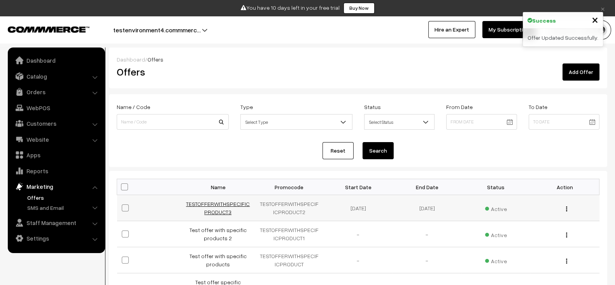
click at [222, 204] on link "TESTOFFERWITHSPECIFICPRODUCT3" at bounding box center [218, 207] width 64 height 15
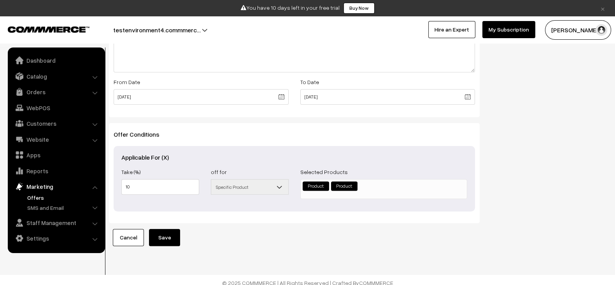
scroll to position [308, 0]
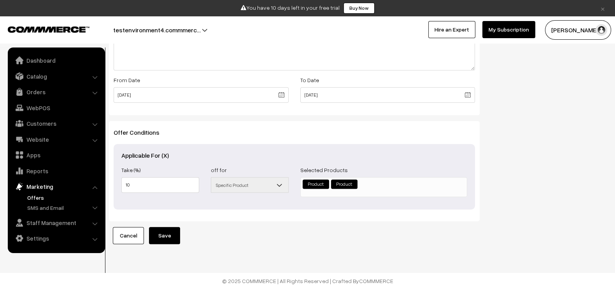
click at [279, 187] on span at bounding box center [283, 186] width 8 height 19
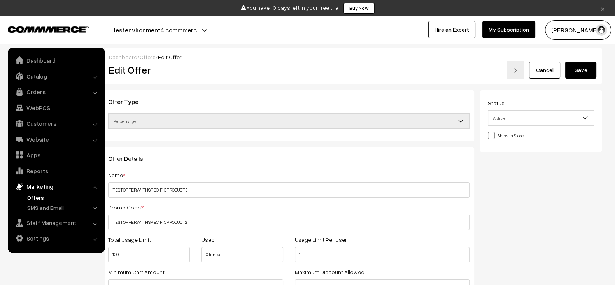
scroll to position [0, 0]
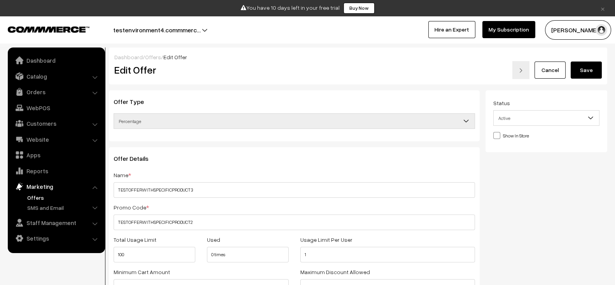
click at [517, 139] on div "Show In Store" at bounding box center [546, 134] width 106 height 9
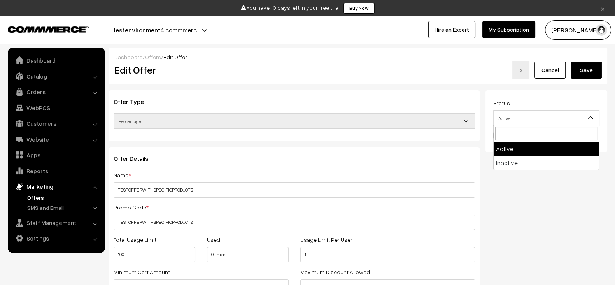
click at [535, 122] on span "Active" at bounding box center [545, 118] width 105 height 14
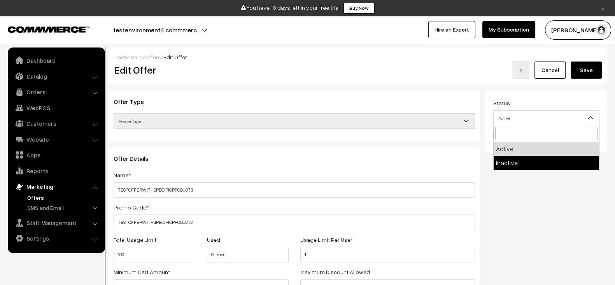
select select "2"
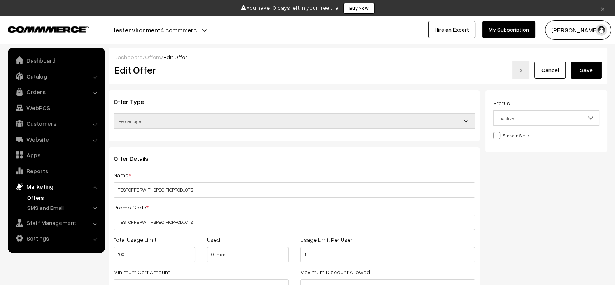
click at [594, 67] on button "Save" at bounding box center [585, 69] width 31 height 17
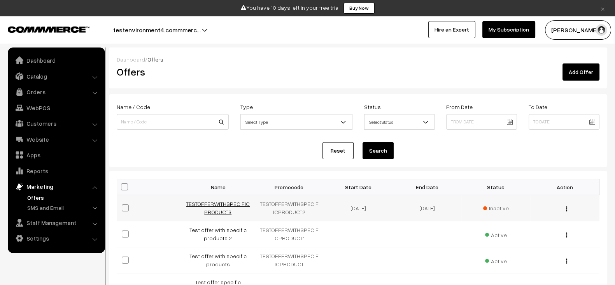
click at [224, 206] on link "TESTOFFERWITHSPECIFICPRODUCT3" at bounding box center [218, 207] width 64 height 15
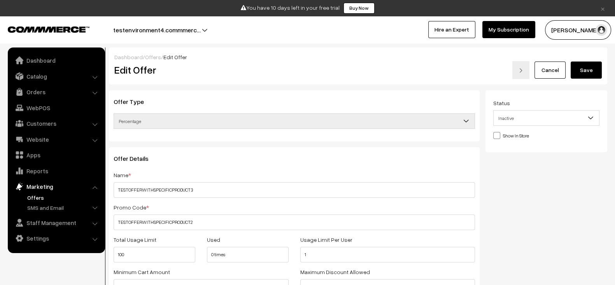
click at [277, 123] on span "Percentage" at bounding box center [294, 121] width 360 height 14
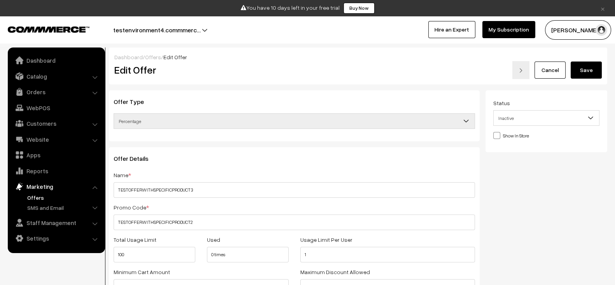
click at [277, 123] on span "Percentage" at bounding box center [294, 121] width 360 height 14
drag, startPoint x: 112, startPoint y: 99, endPoint x: 164, endPoint y: 136, distance: 64.4
click at [164, 136] on div "Offer Type Flat Percentage Shipping Discount Free Shipping Percentage" at bounding box center [294, 115] width 371 height 51
click at [292, 155] on h3 "Offer Details" at bounding box center [294, 158] width 361 height 7
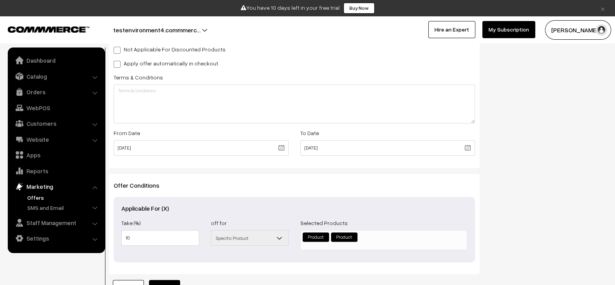
scroll to position [317, 0]
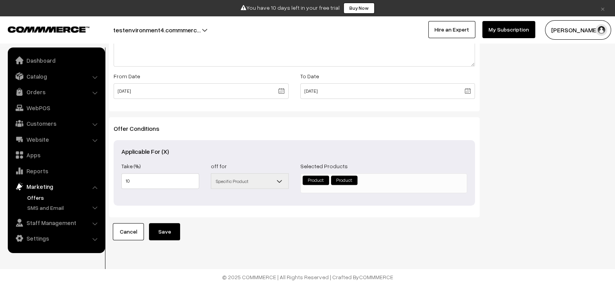
click at [398, 184] on span "Product: × Product:" at bounding box center [383, 183] width 167 height 20
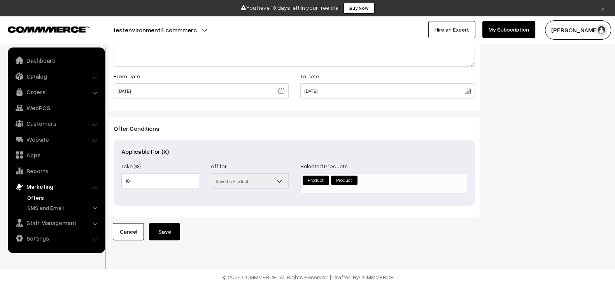
click at [398, 184] on span "Product: × Product:" at bounding box center [383, 183] width 167 height 20
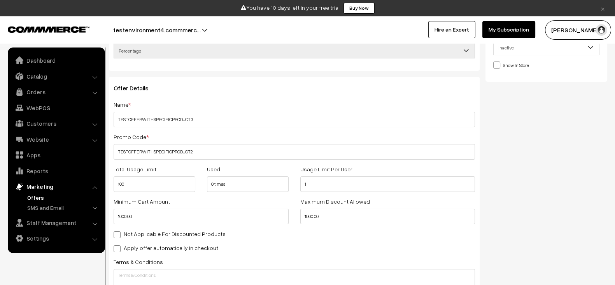
scroll to position [0, 0]
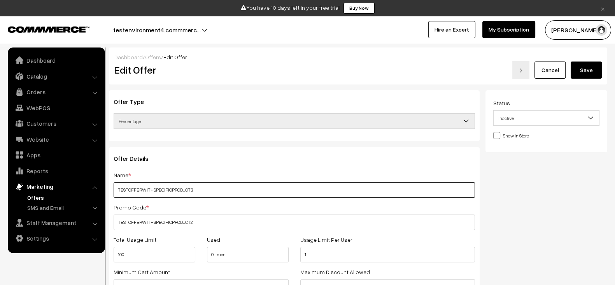
click at [240, 190] on input "TESTOFFERWITHSPECIFICPRODUCT3" at bounding box center [294, 190] width 361 height 16
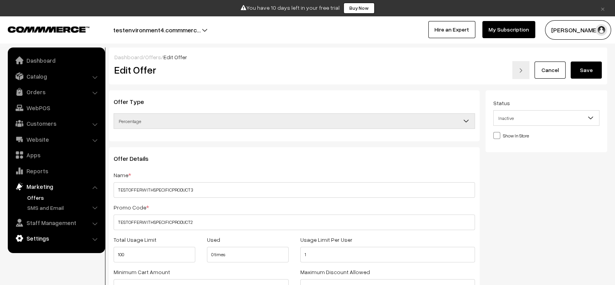
click at [47, 240] on link "Settings" at bounding box center [56, 238] width 93 height 14
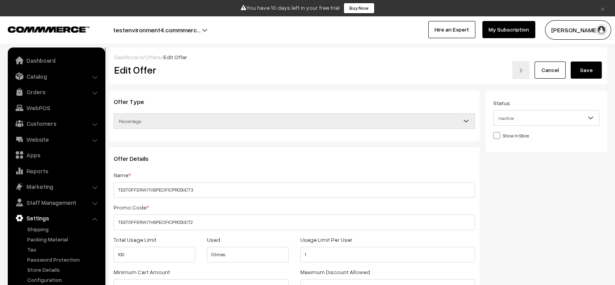
drag, startPoint x: 9, startPoint y: 228, endPoint x: 74, endPoint y: 285, distance: 86.3
click at [74, 284] on html "Thank you for showing interest. Our team will call you shortly. Close × You hav…" at bounding box center [307, 142] width 615 height 285
click at [169, 232] on div "Offer Details Name * TESTOFFERWITHSPECIFICPRODUCT3 Promo Code * TESTOFFERWITHSP…" at bounding box center [294, 285] width 371 height 276
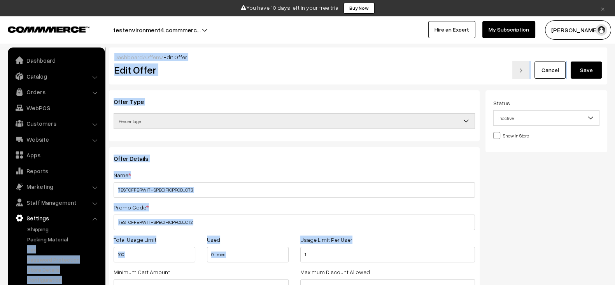
drag, startPoint x: 104, startPoint y: 236, endPoint x: 360, endPoint y: 231, distance: 255.5
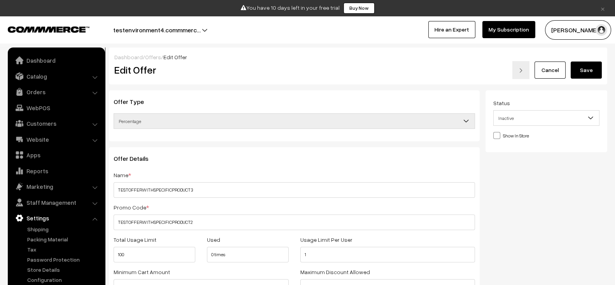
click at [360, 231] on div "Offer Details Name * TESTOFFERWITHSPECIFICPRODUCT3 Promo Code * TESTOFFERWITHSP…" at bounding box center [294, 285] width 371 height 276
drag, startPoint x: 350, startPoint y: 238, endPoint x: 105, endPoint y: 235, distance: 245.4
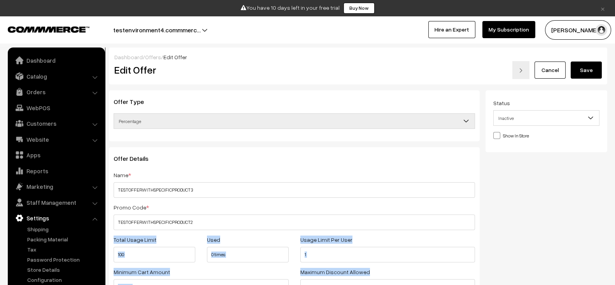
drag, startPoint x: 114, startPoint y: 236, endPoint x: 371, endPoint y: 272, distance: 259.4
click at [371, 272] on div "Offer Details Name * TESTOFFERWITHSPECIFICPRODUCT3 Promo Code * TESTOFFERWITHSP…" at bounding box center [294, 285] width 371 height 276
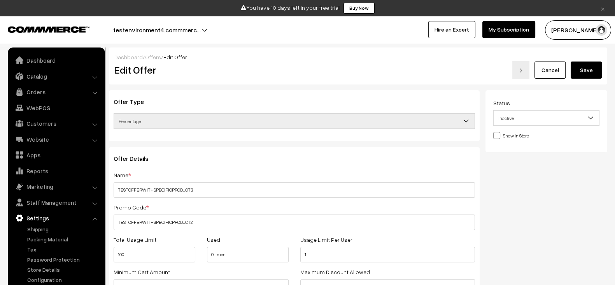
click at [371, 272] on div "Maximum Discount Allowed 1000.00" at bounding box center [387, 281] width 187 height 28
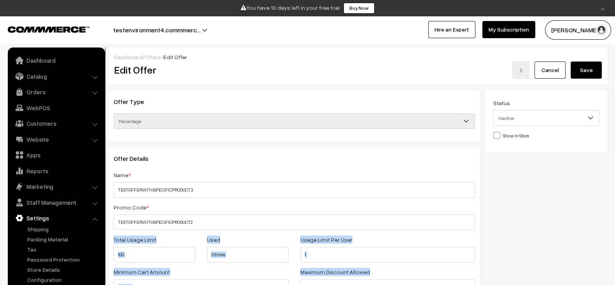
drag, startPoint x: 371, startPoint y: 272, endPoint x: 112, endPoint y: 235, distance: 261.9
click at [112, 235] on div "Offer Details Name * TESTOFFERWITHSPECIFICPRODUCT3 Promo Code * TESTOFFERWITHSP…" at bounding box center [294, 285] width 371 height 276
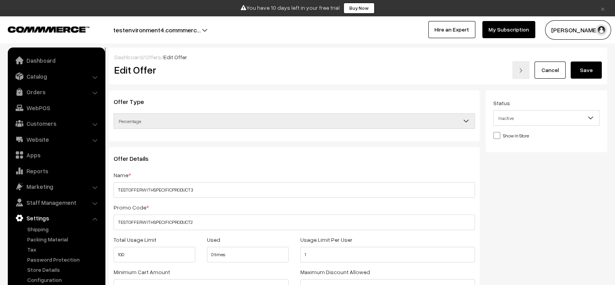
click at [112, 235] on div "Total Usage Limit 100" at bounding box center [154, 248] width 93 height 28
click at [47, 73] on link "Catalog" at bounding box center [56, 76] width 93 height 14
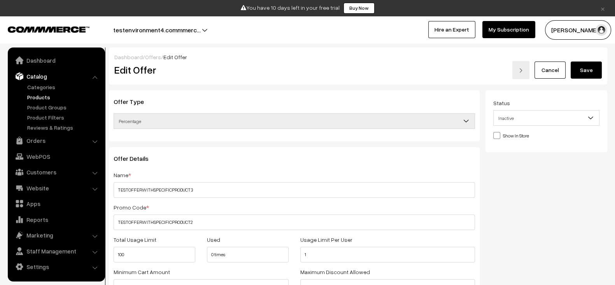
click at [40, 96] on link "Products" at bounding box center [63, 97] width 77 height 8
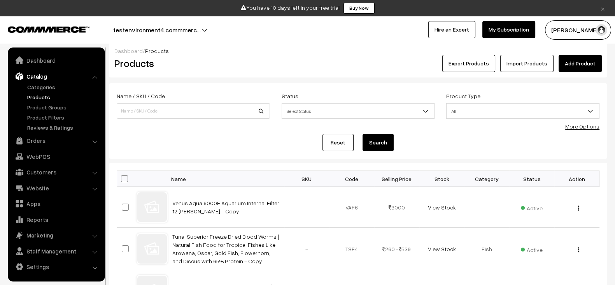
scroll to position [7, 0]
